Goal: Transaction & Acquisition: Obtain resource

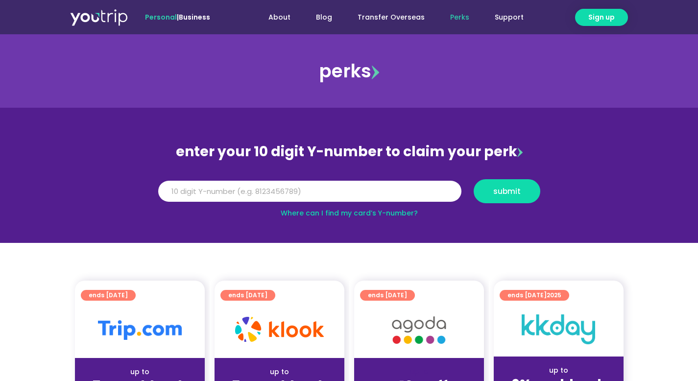
click at [284, 337] on img at bounding box center [279, 329] width 89 height 25
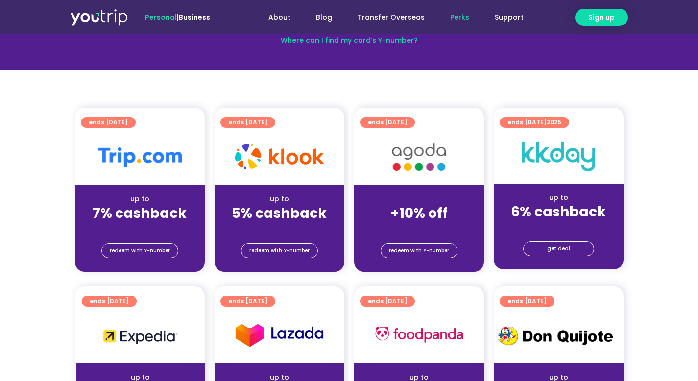
scroll to position [243, 0]
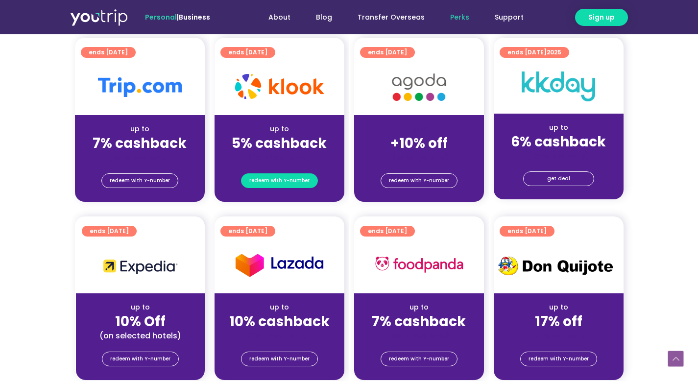
click at [284, 180] on span "redeem with Y-number" at bounding box center [279, 181] width 60 height 14
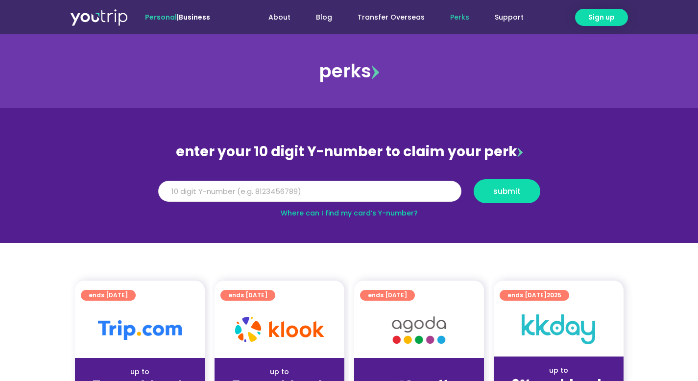
click at [280, 188] on input "Y Number" at bounding box center [309, 192] width 303 height 22
paste input "-8181184313"
type input "-8181184313"
click at [165, 193] on input "-8181184313" at bounding box center [309, 192] width 303 height 22
click at [237, 190] on input "-8181184313" at bounding box center [309, 192] width 303 height 22
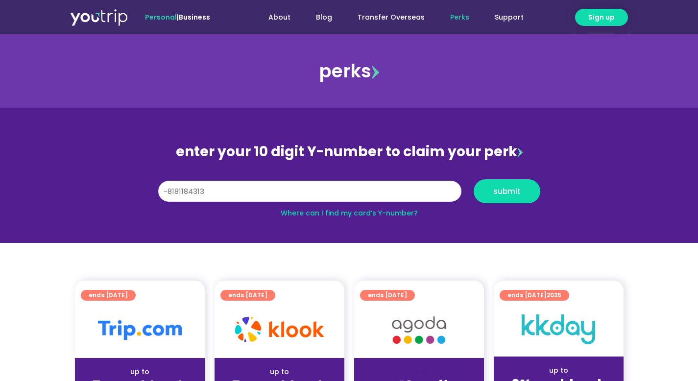
click at [237, 190] on input "-8181184313" at bounding box center [309, 192] width 303 height 22
paste input "-8181184313"
click at [167, 190] on input "-8181184313" at bounding box center [309, 192] width 303 height 22
type input "8181184313"
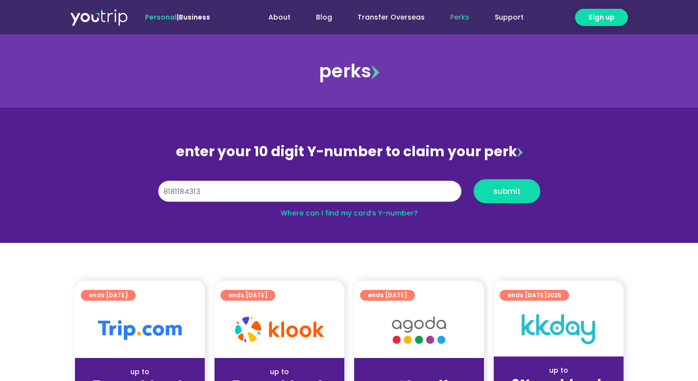
click at [474, 179] on button "submit" at bounding box center [507, 191] width 67 height 24
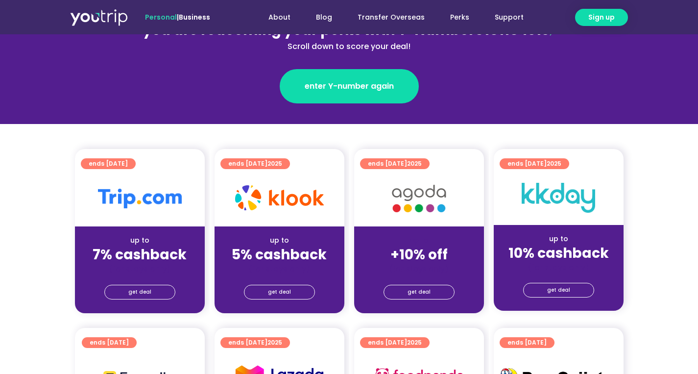
scroll to position [145, 0]
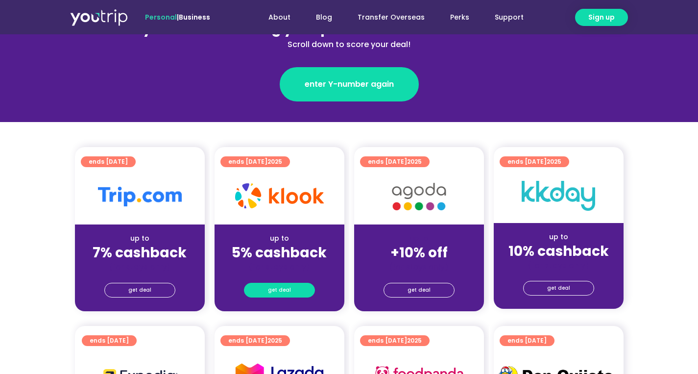
click at [277, 293] on span "get deal" at bounding box center [279, 290] width 23 height 14
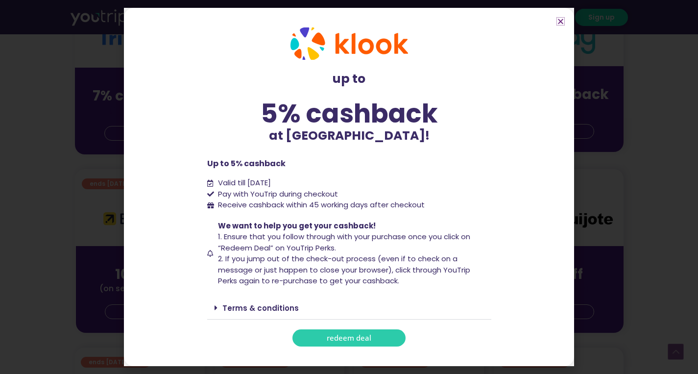
scroll to position [302, 0]
click at [255, 304] on link "Terms & conditions" at bounding box center [260, 308] width 76 height 10
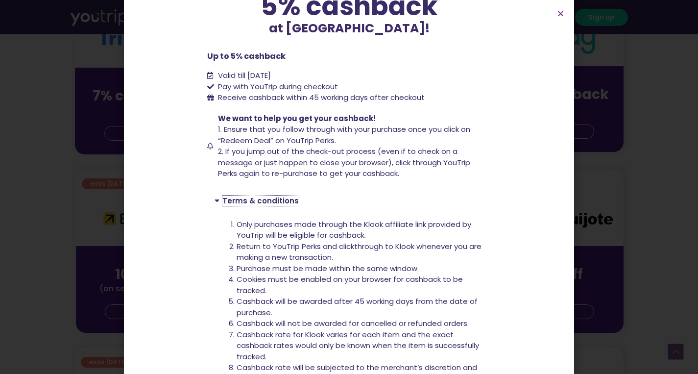
scroll to position [100, 0]
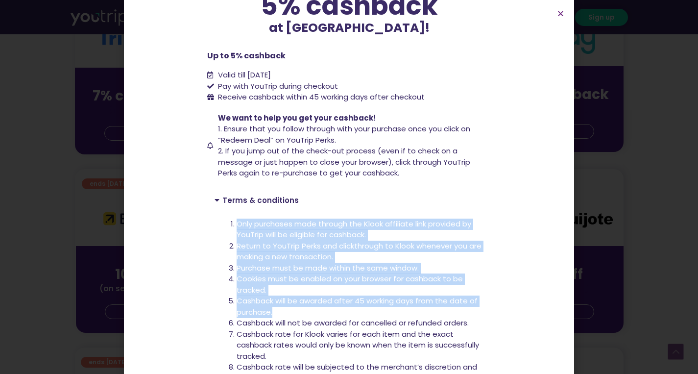
drag, startPoint x: 233, startPoint y: 226, endPoint x: 416, endPoint y: 311, distance: 201.8
click at [416, 311] on ol "Only purchases made through the Klook affiliate link provided by YouTrip will b…" at bounding box center [360, 334] width 247 height 232
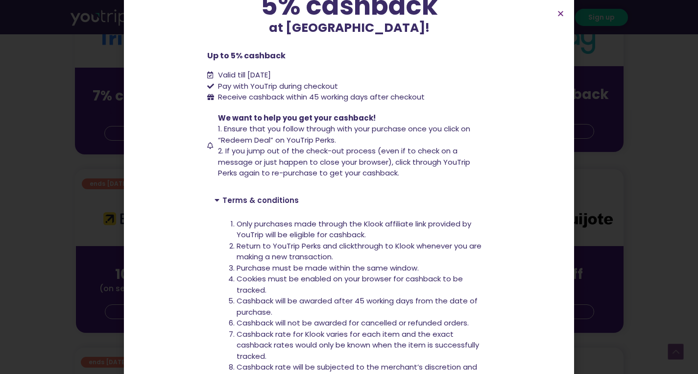
click at [372, 208] on div "Terms & conditions" at bounding box center [349, 200] width 284 height 23
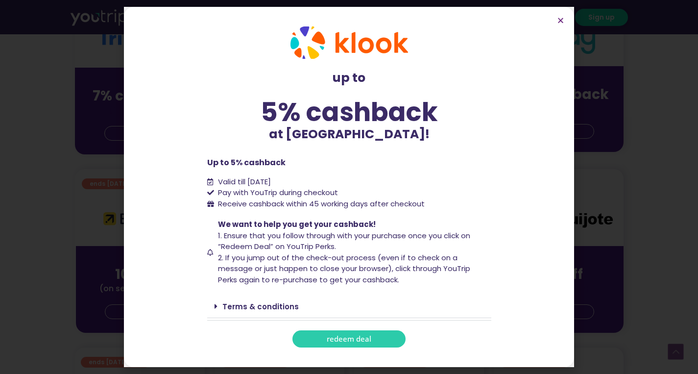
scroll to position [0, 0]
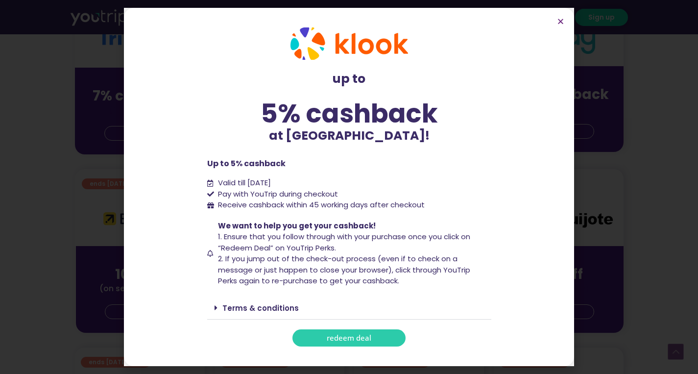
click at [268, 307] on link "Terms & conditions" at bounding box center [260, 308] width 76 height 10
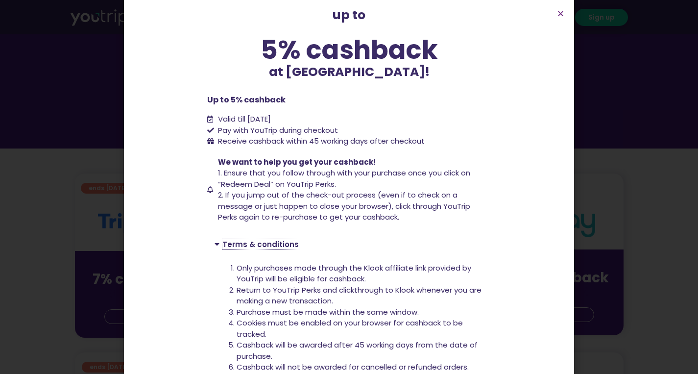
scroll to position [234, 0]
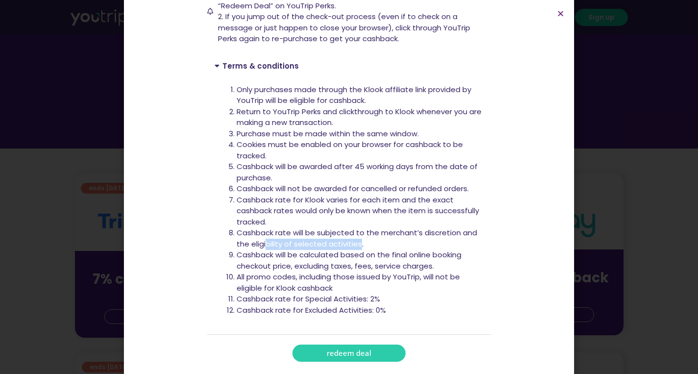
drag, startPoint x: 282, startPoint y: 248, endPoint x: 356, endPoint y: 247, distance: 73.9
click at [356, 247] on li "Cashback rate will be subjected to the merchant’s discretion and the eligibilit…" at bounding box center [360, 238] width 247 height 22
click at [344, 263] on li "Cashback will be calculated based on the final online booking checkout price, e…" at bounding box center [360, 260] width 247 height 22
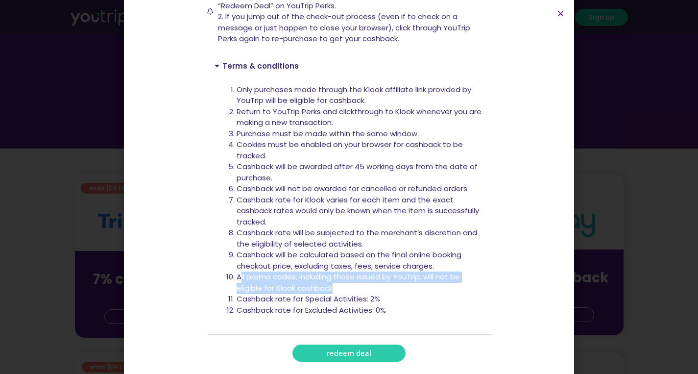
drag, startPoint x: 339, startPoint y: 286, endPoint x: 238, endPoint y: 252, distance: 107.2
click at [237, 275] on li "All promo codes, including those issued by YouTrip, will not be eligible for Kl…" at bounding box center [360, 282] width 247 height 22
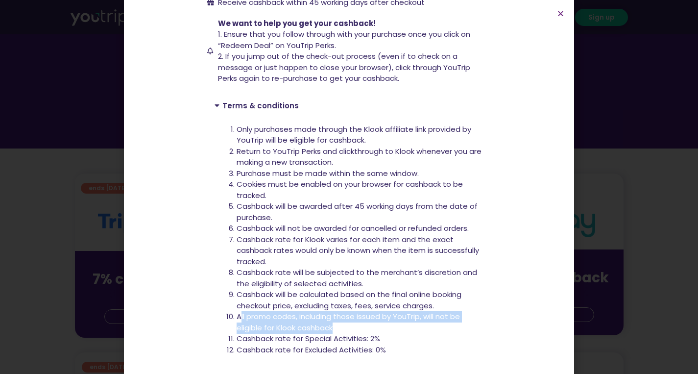
scroll to position [197, 0]
